Goal: Task Accomplishment & Management: Manage account settings

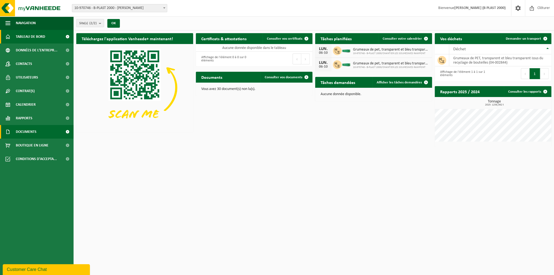
click at [36, 131] on span "Documents" at bounding box center [26, 132] width 21 height 14
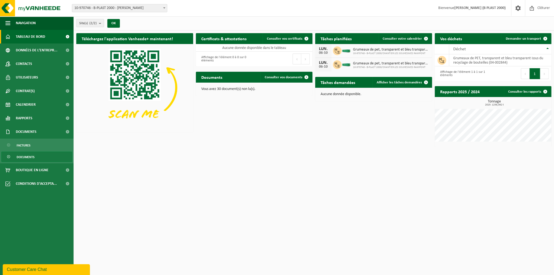
click at [22, 155] on span "Documents" at bounding box center [26, 157] width 18 height 10
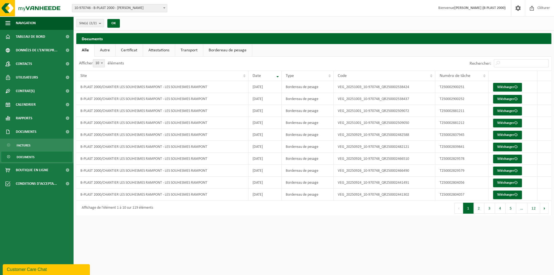
click at [141, 11] on span "10-970746 - B-PLAST 2000 - [PERSON_NAME]" at bounding box center [119, 8] width 95 height 8
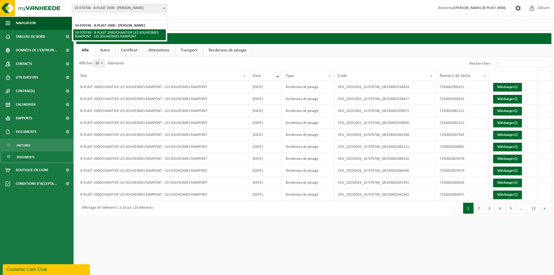
select select "155313"
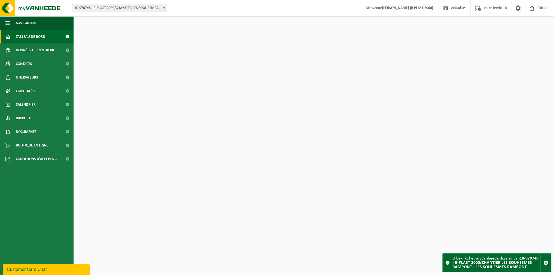
click at [149, 11] on span "10-970748 - B-PLAST 2000/CHANTIER LES SOUHESMES RAMPONT - LES SOUHESMES RAMPONT" at bounding box center [119, 8] width 95 height 8
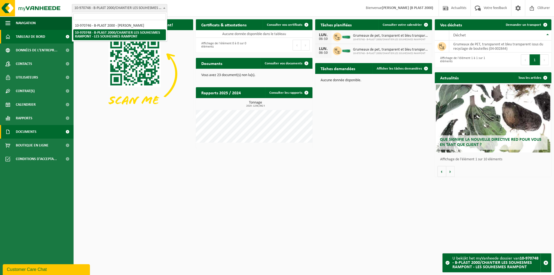
click at [44, 134] on link "Documents" at bounding box center [36, 132] width 73 height 14
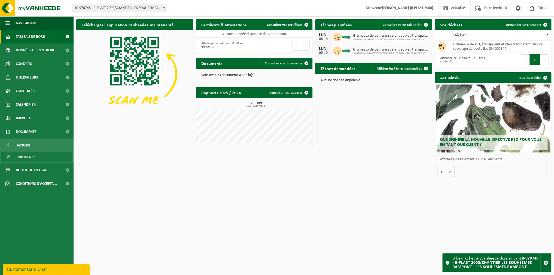
click at [26, 156] on span "Documents" at bounding box center [26, 157] width 18 height 10
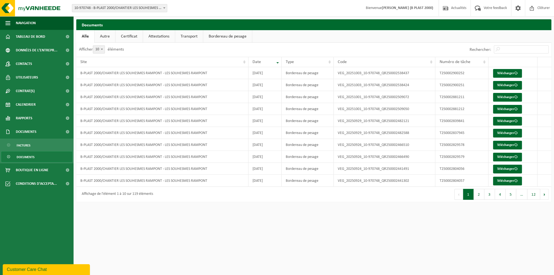
click at [130, 36] on link "Certificat" at bounding box center [128, 36] width 27 height 13
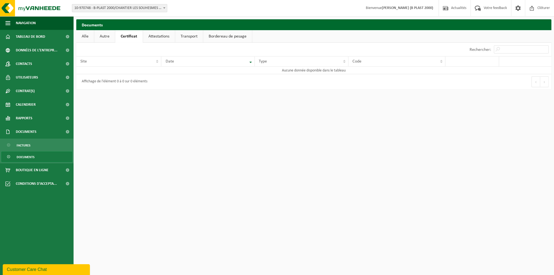
click at [198, 83] on div "Affichage de l'élément 0 à 0 sur 0 éléments" at bounding box center [194, 81] width 237 height 15
click at [167, 36] on link "Attestations" at bounding box center [159, 36] width 32 height 13
click at [190, 39] on link "Transport" at bounding box center [190, 36] width 28 height 13
click at [227, 39] on link "Bordereau de pesage" at bounding box center [228, 36] width 49 height 13
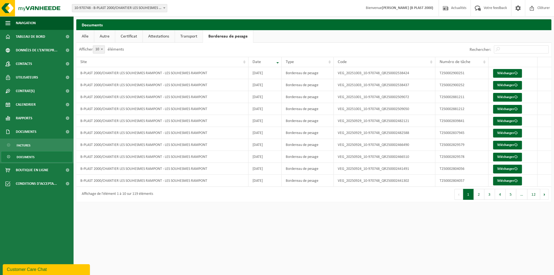
click at [105, 38] on link "Autre" at bounding box center [104, 36] width 21 height 13
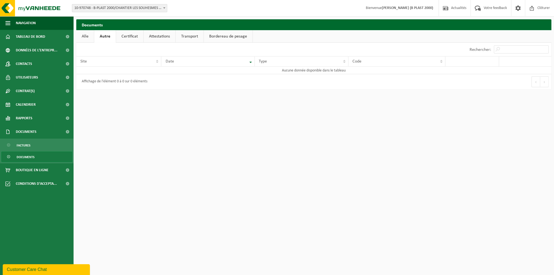
click at [138, 38] on link "Certificat" at bounding box center [129, 36] width 27 height 13
click at [167, 39] on link "Attestations" at bounding box center [159, 36] width 32 height 13
click at [197, 39] on link "Transport" at bounding box center [190, 36] width 28 height 13
drag, startPoint x: 219, startPoint y: 39, endPoint x: 161, endPoint y: 33, distance: 58.8
click at [218, 39] on link "Bordereau de pesage" at bounding box center [228, 36] width 49 height 13
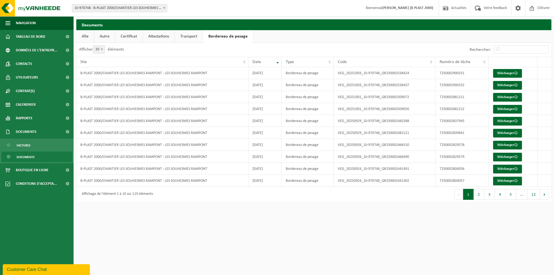
click at [90, 33] on link "Alle" at bounding box center [85, 36] width 18 height 13
click at [39, 126] on link "Documents" at bounding box center [36, 132] width 73 height 14
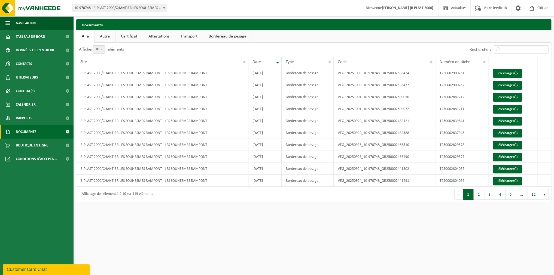
click at [39, 130] on link "Documents" at bounding box center [36, 132] width 73 height 14
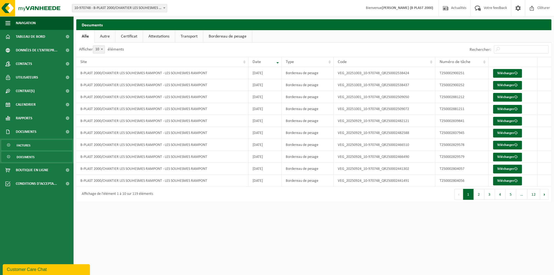
click at [37, 147] on link "Factures" at bounding box center [36, 145] width 71 height 10
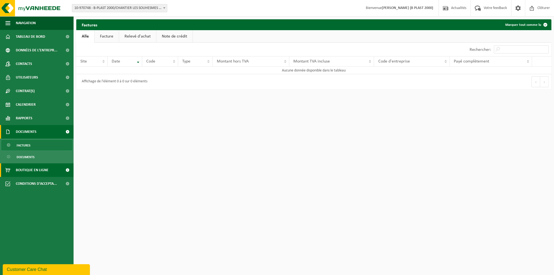
click at [45, 171] on span "Boutique en ligne" at bounding box center [32, 171] width 33 height 14
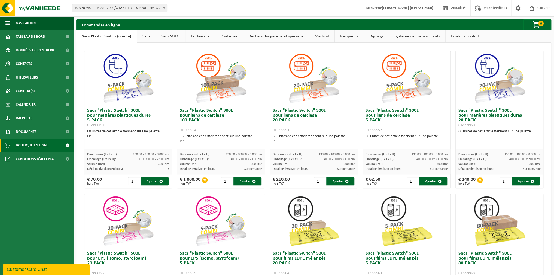
click at [141, 39] on link "Sacs" at bounding box center [146, 36] width 19 height 13
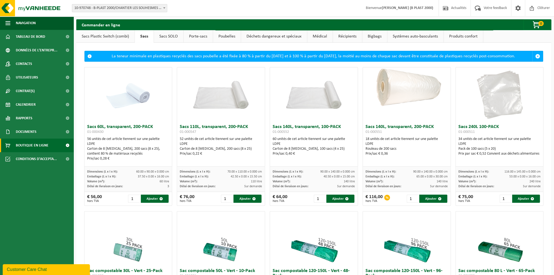
click at [406, 37] on link "Systèmes auto-basculants" at bounding box center [415, 36] width 56 height 13
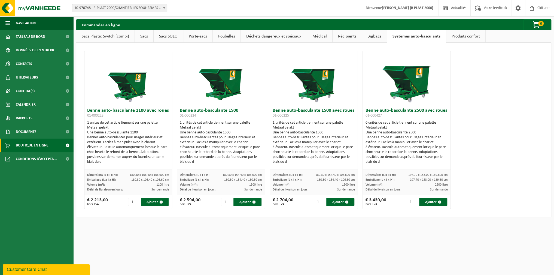
click at [458, 37] on link "Produits confort" at bounding box center [465, 36] width 39 height 13
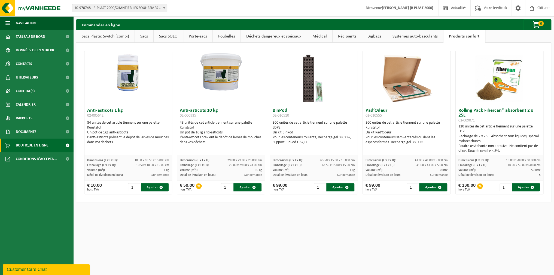
drag, startPoint x: 365, startPoint y: 226, endPoint x: 332, endPoint y: 108, distance: 121.9
click at [365, 225] on html "Site: 10-970746 - B-PLAST 2000 - [PERSON_NAME] 10-970748 - B-PLAST 2000/CHANTIE…" at bounding box center [277, 137] width 554 height 275
